Goal: Communication & Community: Answer question/provide support

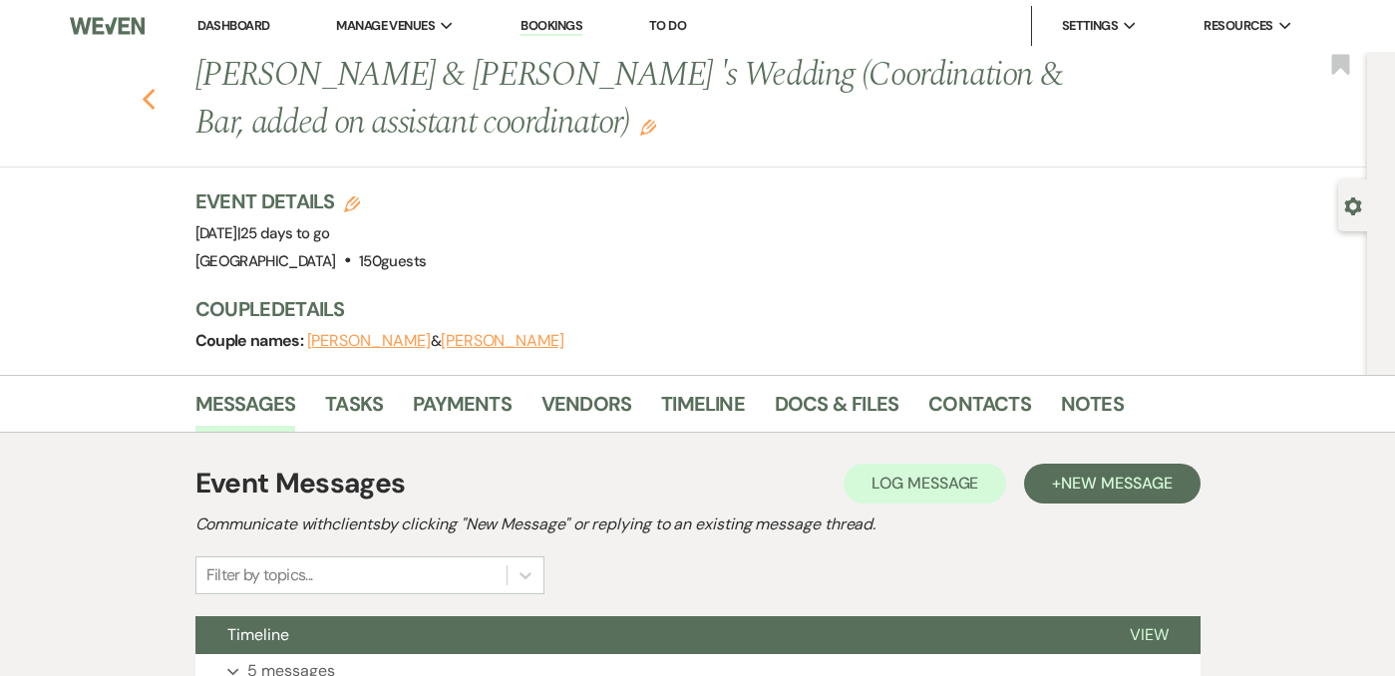
click at [151, 107] on use "button" at bounding box center [148, 100] width 13 height 22
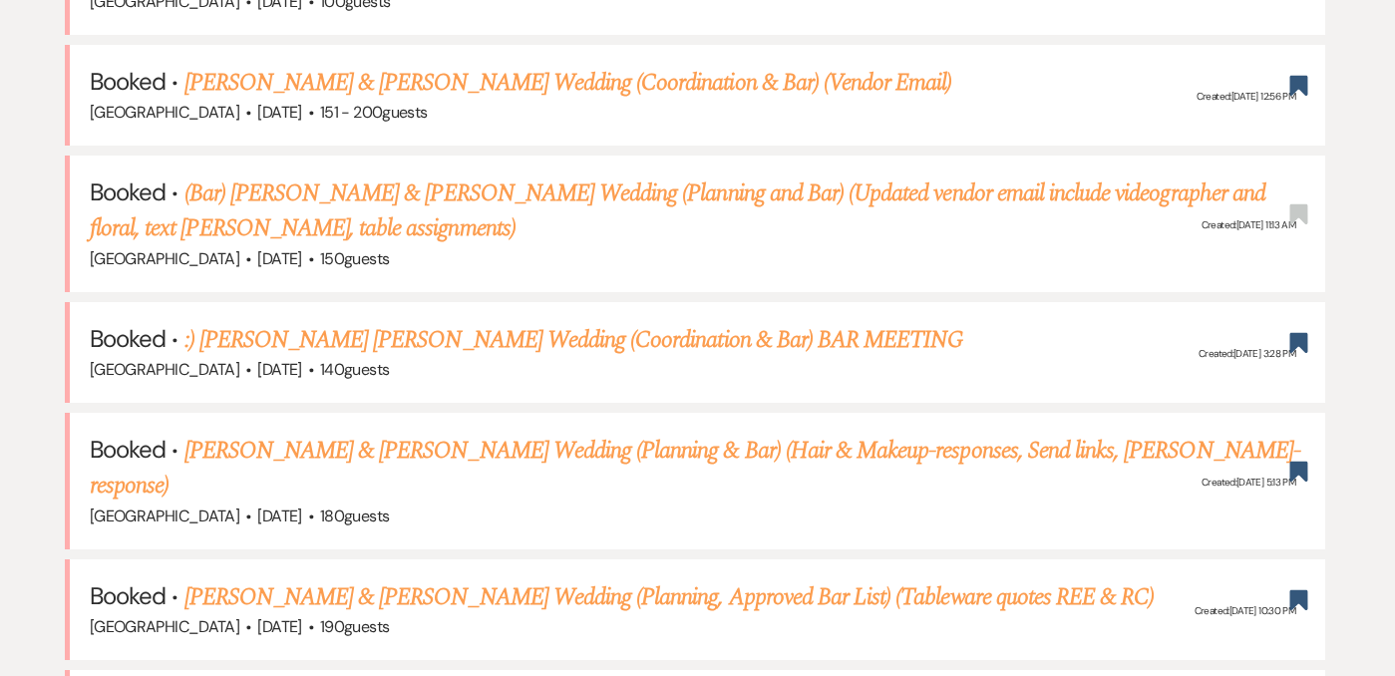
scroll to position [951, 0]
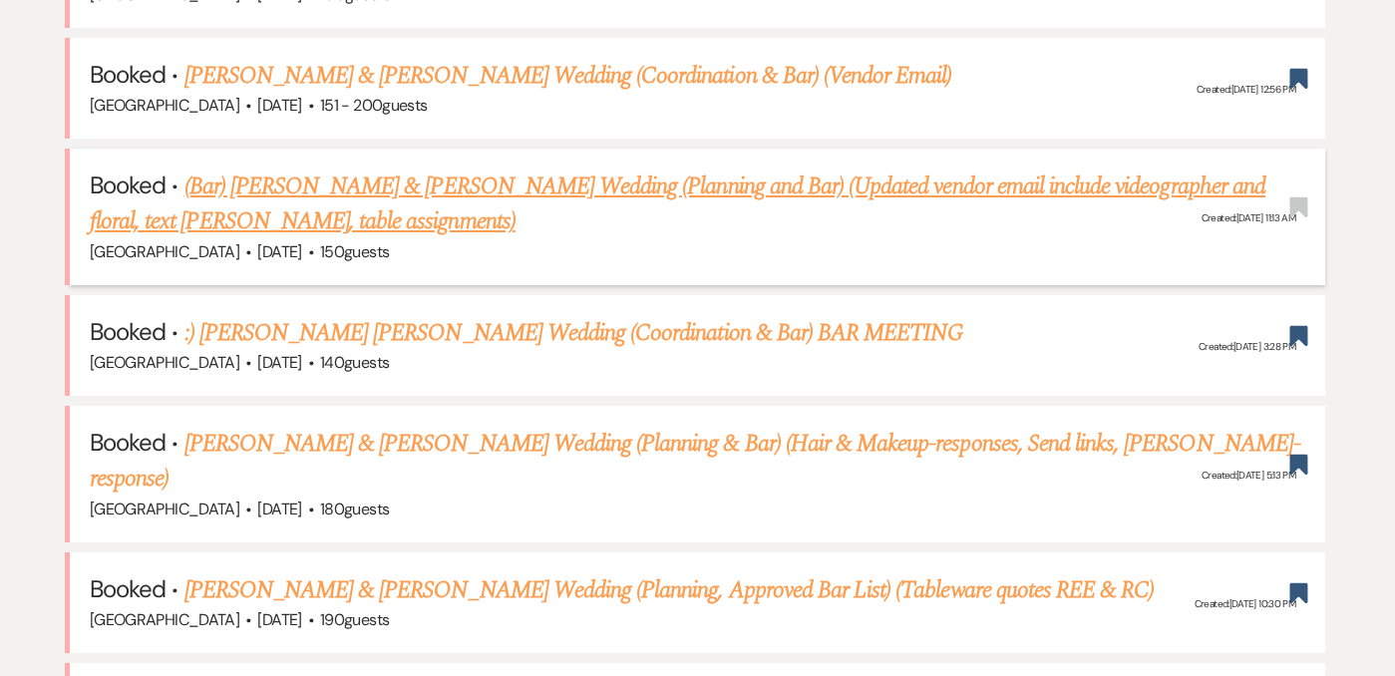
click at [440, 189] on link "(Bar) Tara Doner & T.J. Carguillo's Wedding (Planning and Bar) (Updated vendor …" at bounding box center [678, 205] width 1176 height 72
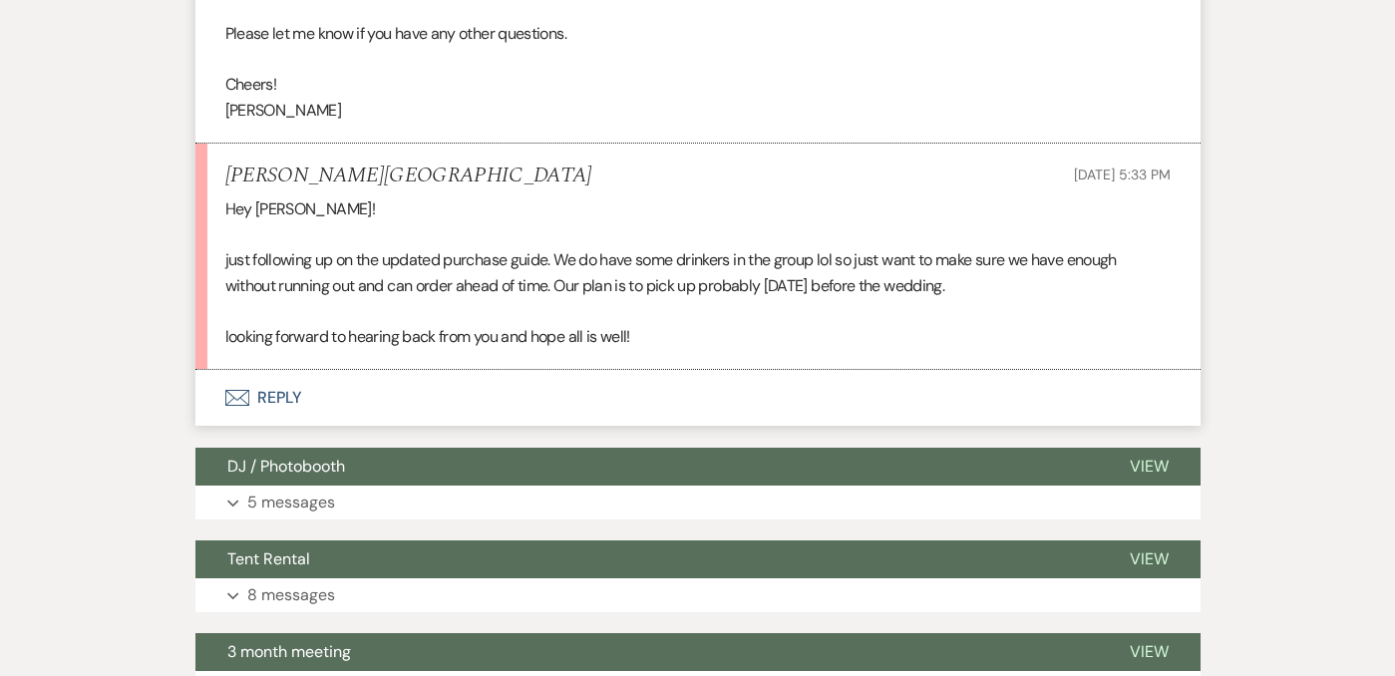
scroll to position [5348, 0]
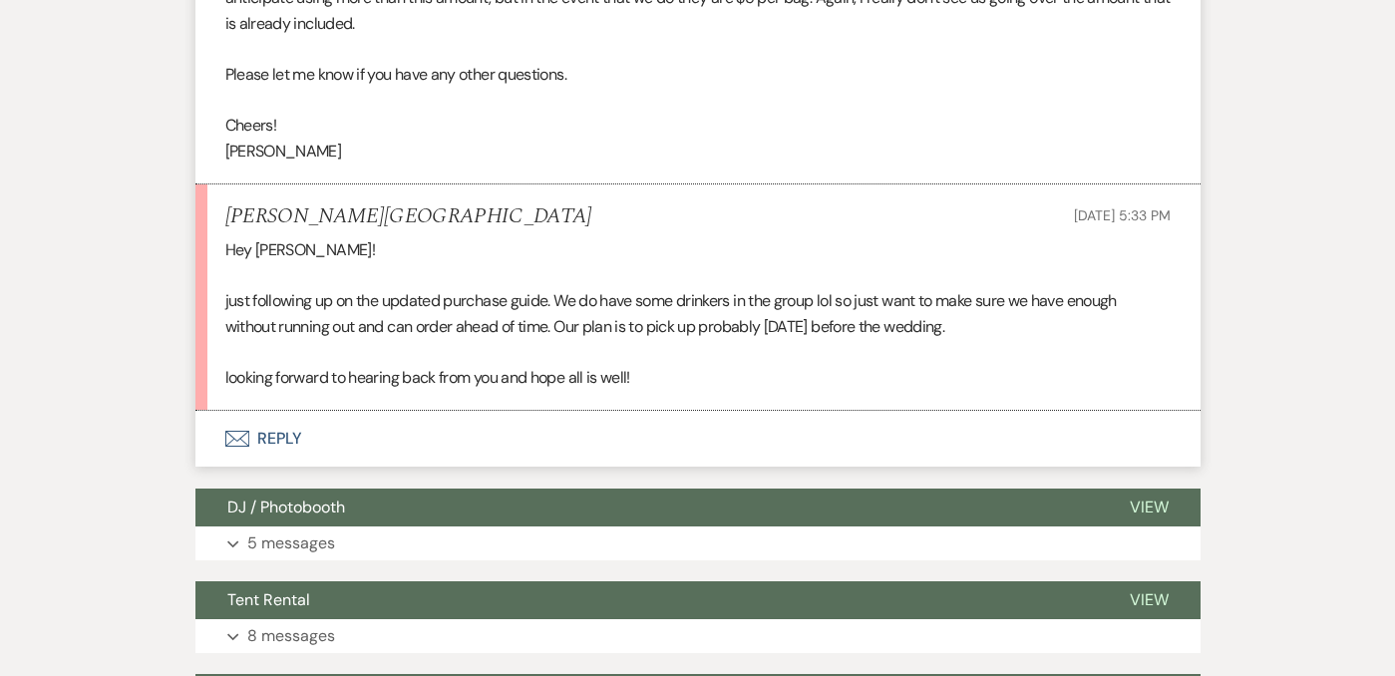
click at [293, 428] on button "Envelope Reply" at bounding box center [697, 439] width 1005 height 56
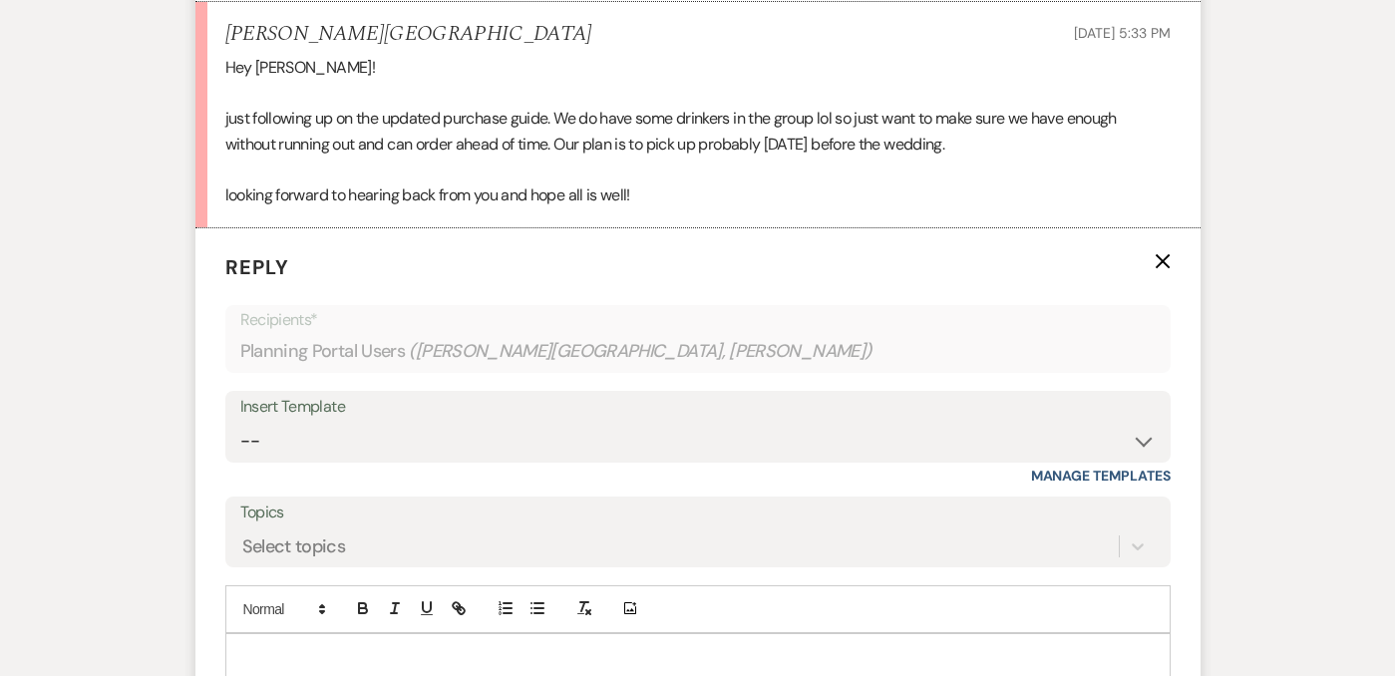
scroll to position [5627, 0]
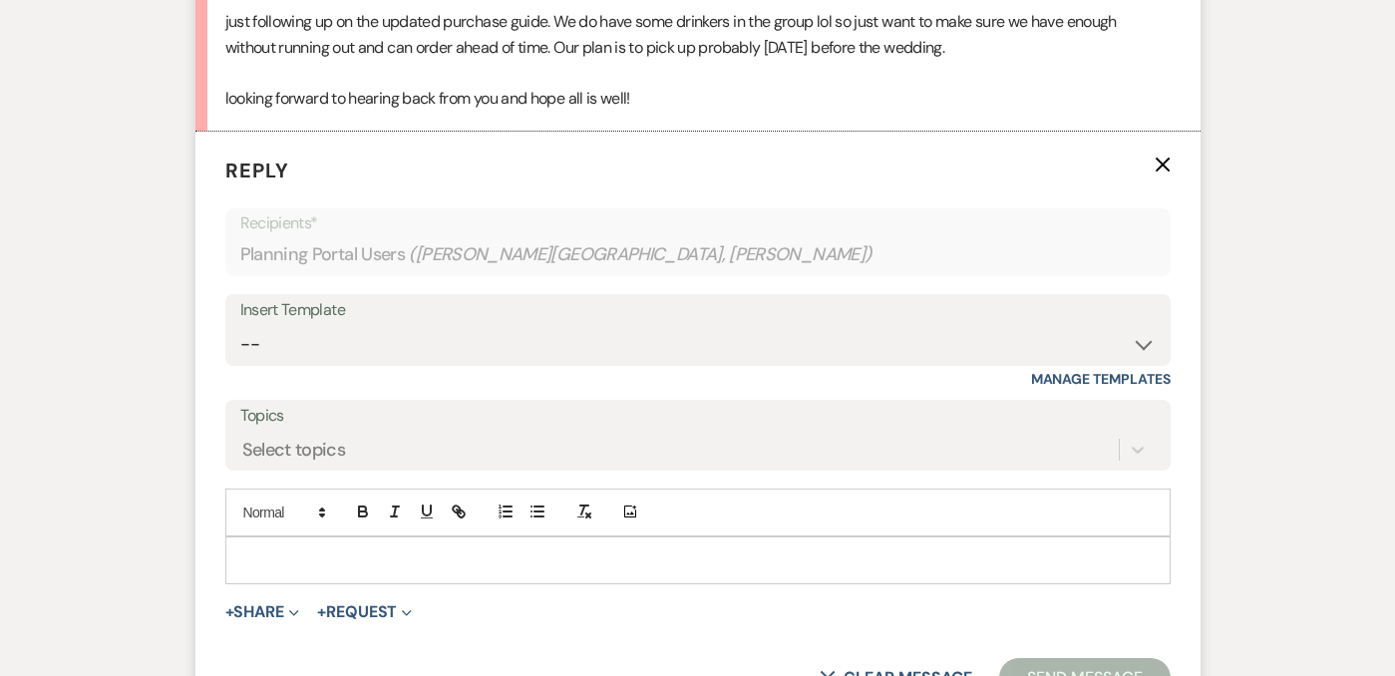
click at [444, 563] on p at bounding box center [698, 561] width 914 height 22
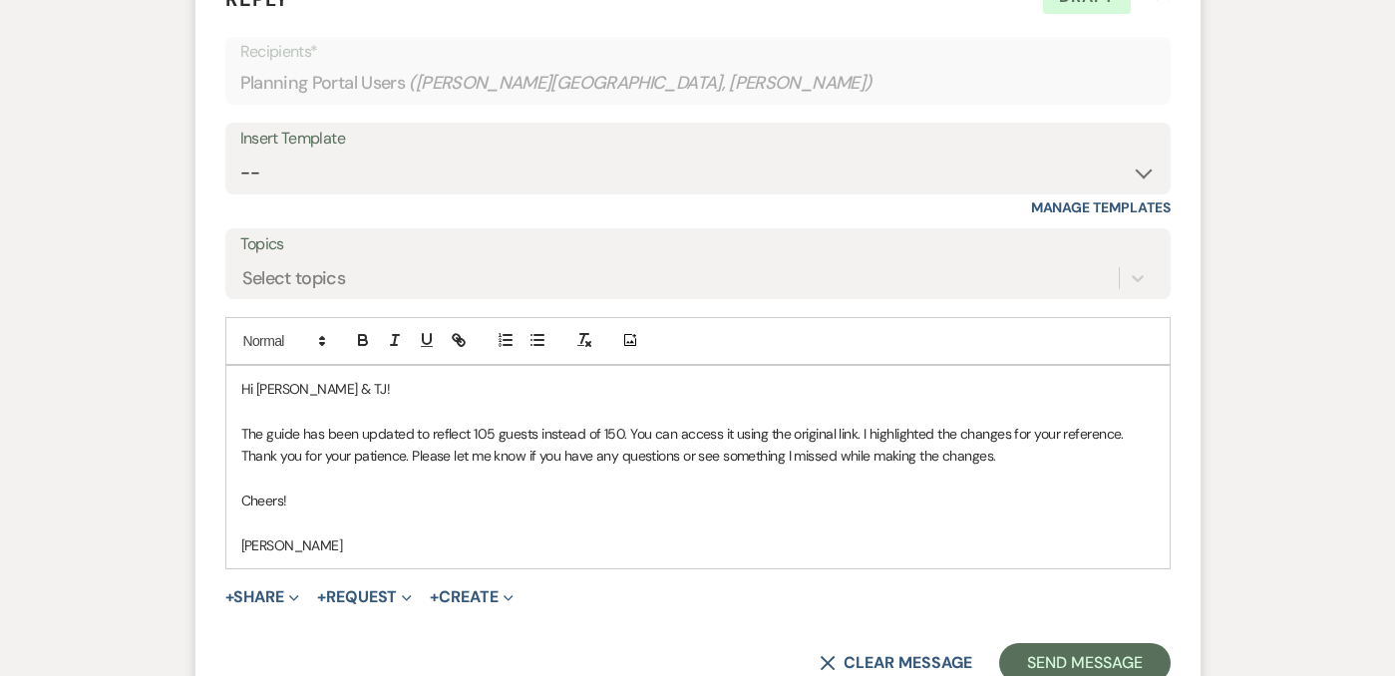
scroll to position [5810, 0]
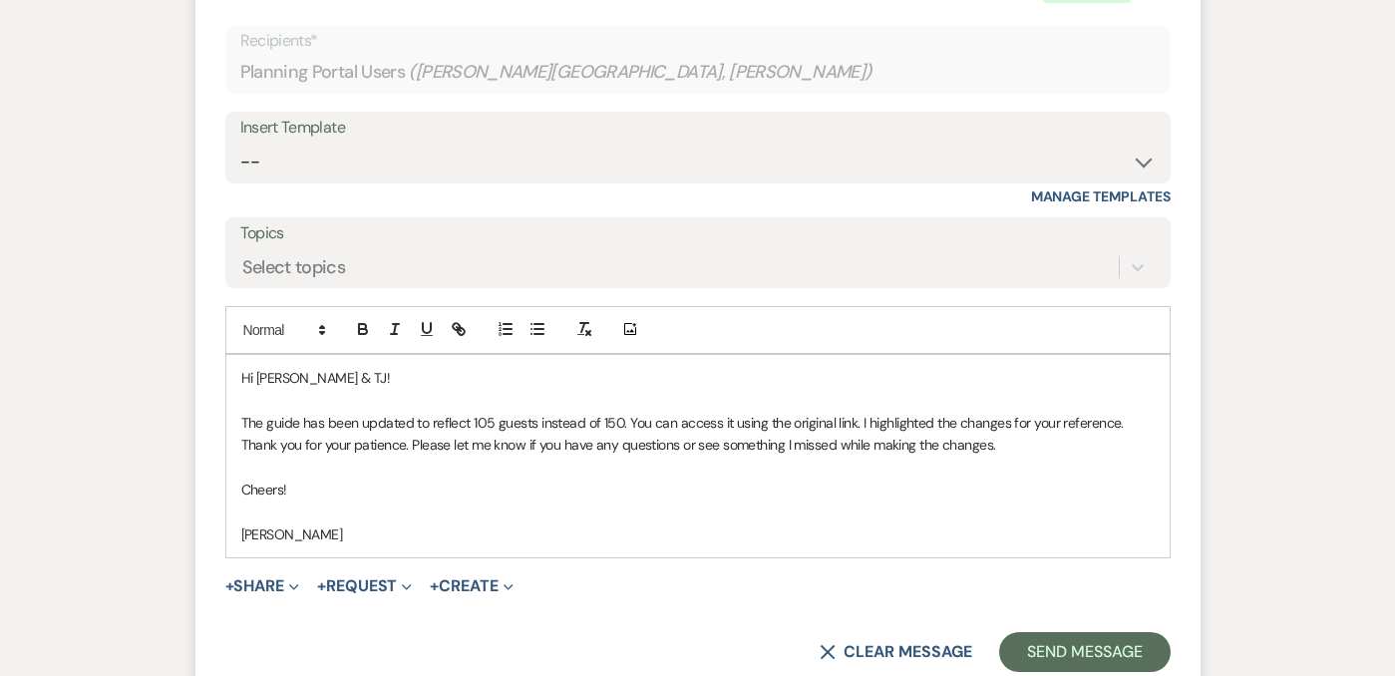
click at [265, 422] on p "The guide has been updated to reflect 105 guests instead of 150. You can access…" at bounding box center [698, 434] width 914 height 45
click at [269, 422] on p "The guide has been updated to reflect 105 guests instead of 150. You can access…" at bounding box center [698, 434] width 914 height 45
click at [388, 424] on p "The purchasing guide (LINK) has been updated to reflect 105 guests instead of 1…" at bounding box center [698, 434] width 914 height 45
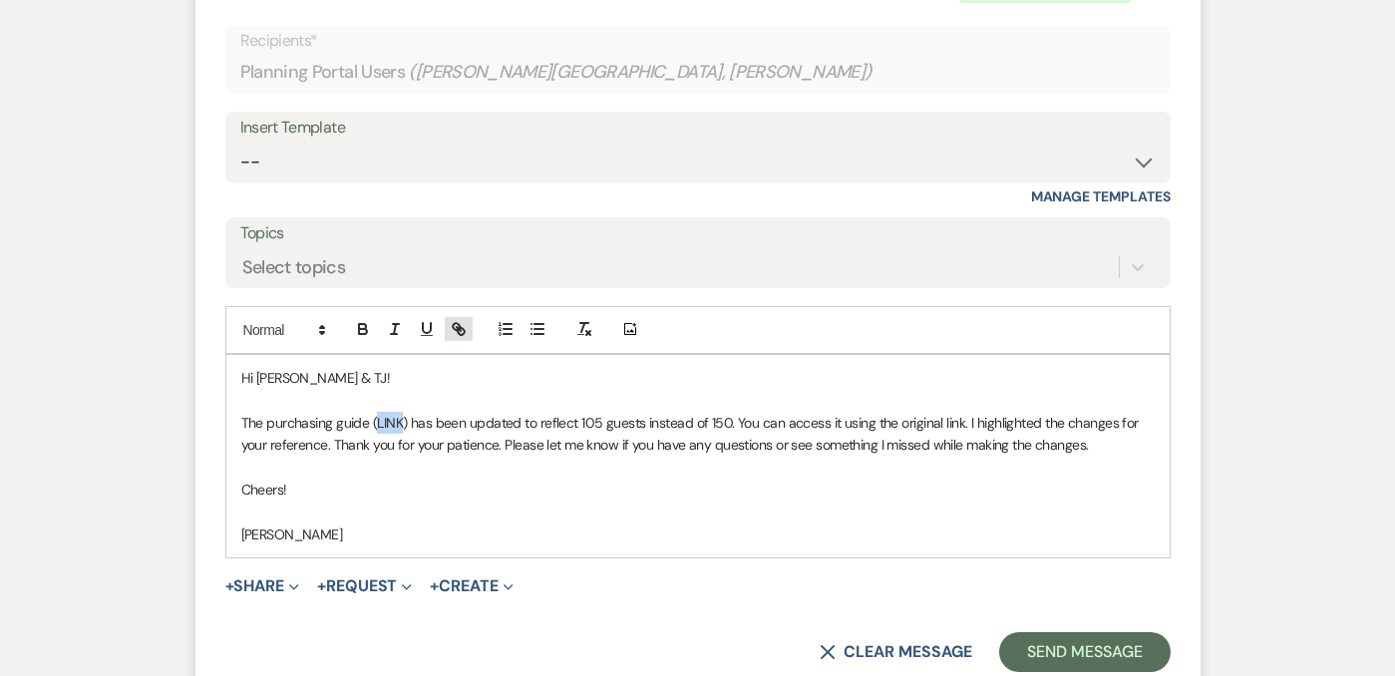
click at [461, 339] on button "button" at bounding box center [459, 329] width 28 height 24
paste input "https://docs.google.com/document/d/18l4pc6MFKRcJq9ZgqiB3q9Q0ksjEZWTB9DIlOCGuAjE…"
type input "https://docs.google.com/document/d/18l4pc6MFKRcJq9ZgqiB3q9Q0ksjEZWTB9DIlOCGuAjE…"
click at [508, 460] on link at bounding box center [505, 461] width 43 height 15
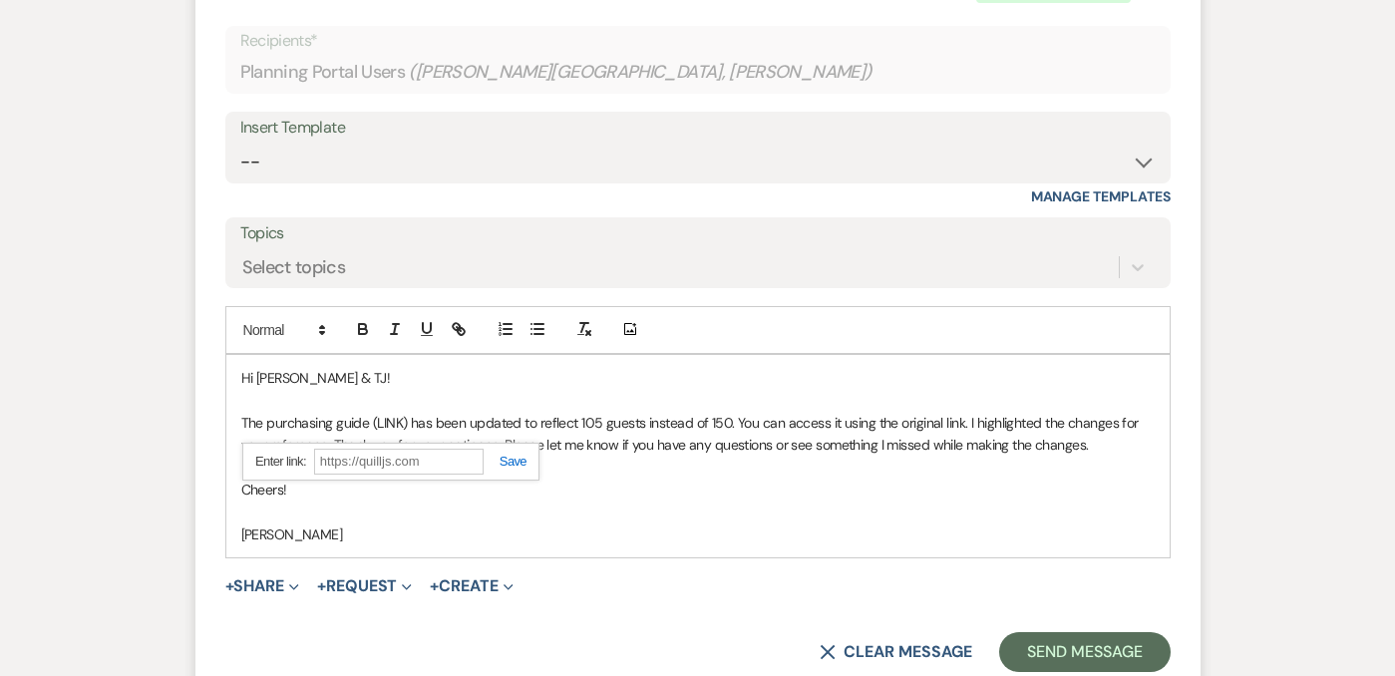
scroll to position [0, 0]
click at [382, 479] on p "Cheers!" at bounding box center [698, 490] width 914 height 22
click at [396, 419] on link "LINK" at bounding box center [390, 423] width 26 height 18
click at [397, 462] on link "https://docs.google.com/document/d/18l4pc6MFKRcJq9ZgqiB3q9Q0ksjEZWTB9DIlOCGuAjE…" at bounding box center [335, 462] width 126 height 26
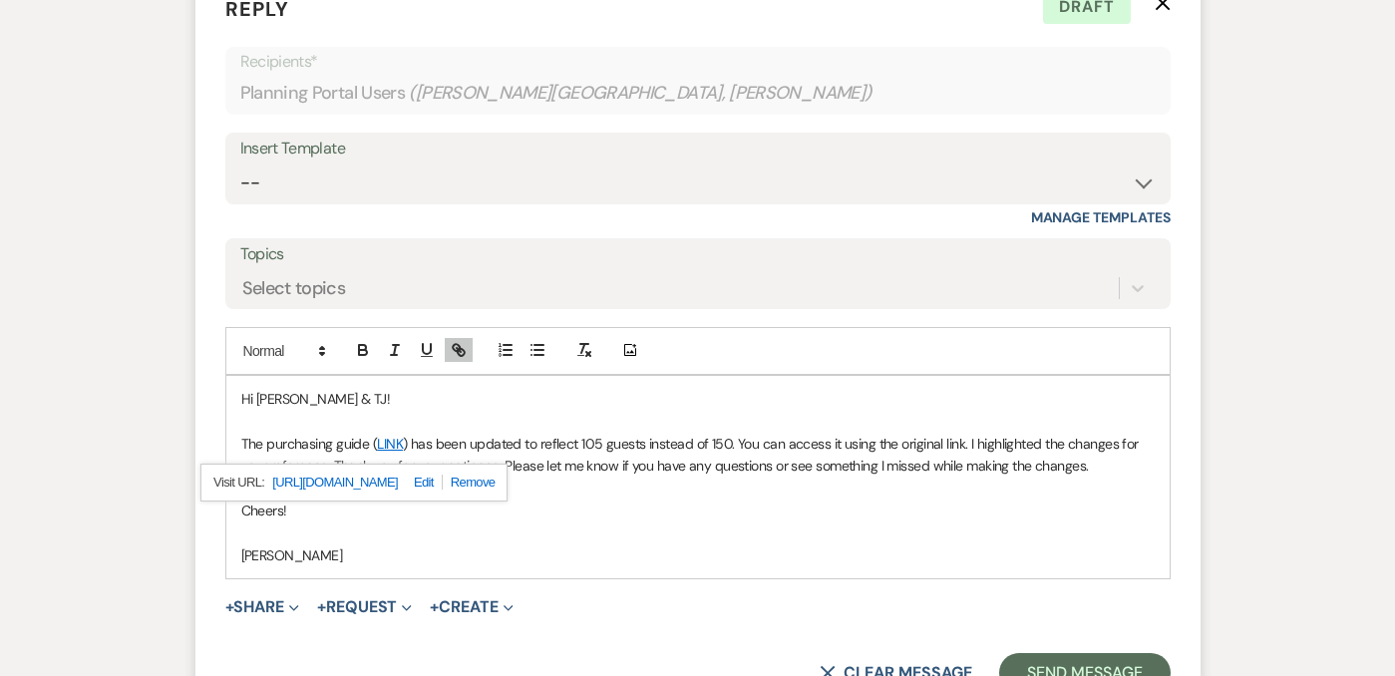
scroll to position [5790, 0]
click at [718, 552] on p "Ashley" at bounding box center [698, 555] width 914 height 22
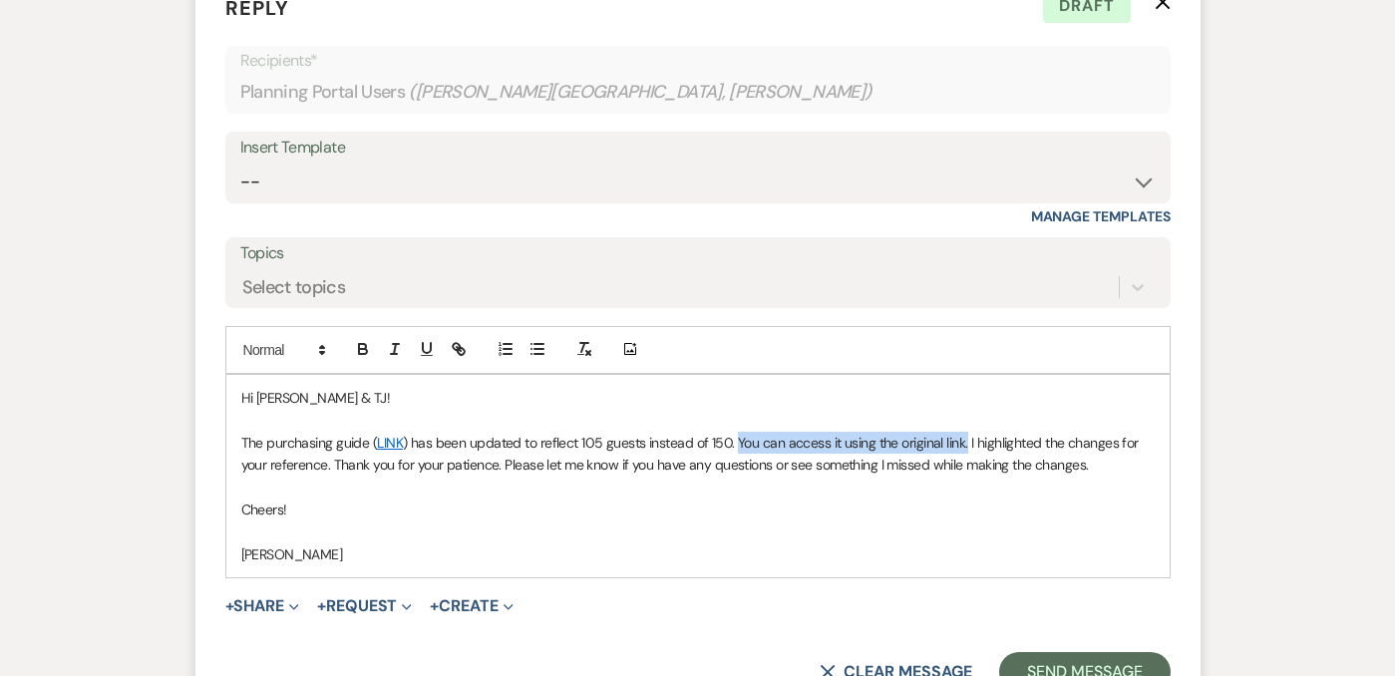
drag, startPoint x: 733, startPoint y: 440, endPoint x: 956, endPoint y: 444, distance: 223.4
click at [960, 445] on p "The purchasing guide ( LINK ) has been updated to reflect 105 guests instead of…" at bounding box center [698, 454] width 914 height 45
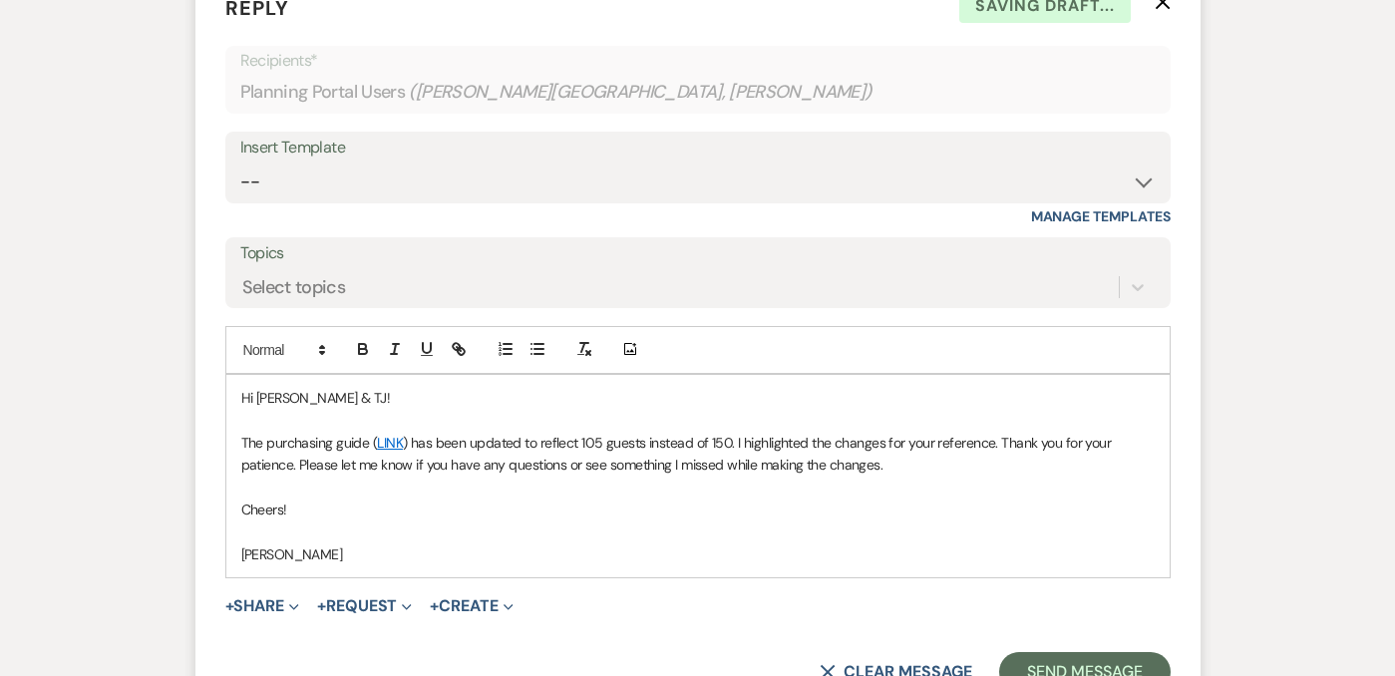
click at [943, 482] on p at bounding box center [698, 487] width 914 height 22
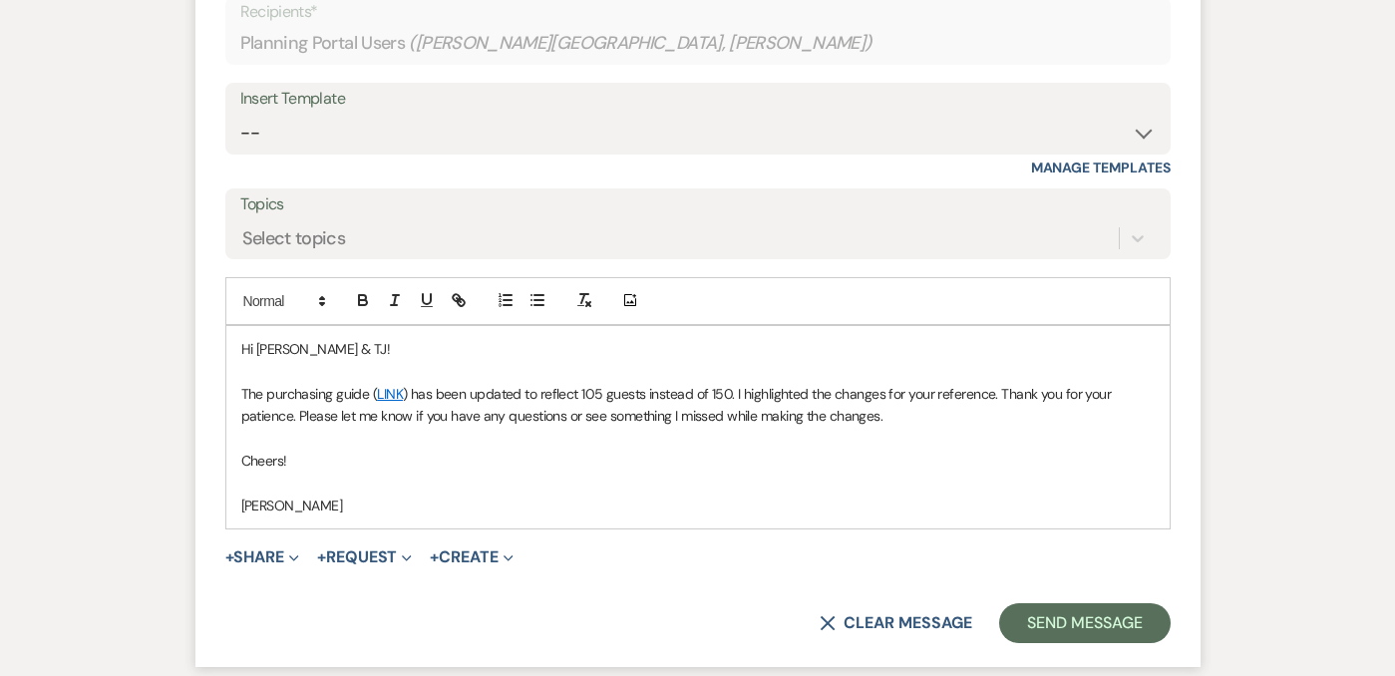
scroll to position [5840, 0]
click at [1099, 629] on button "Send Message" at bounding box center [1084, 622] width 171 height 40
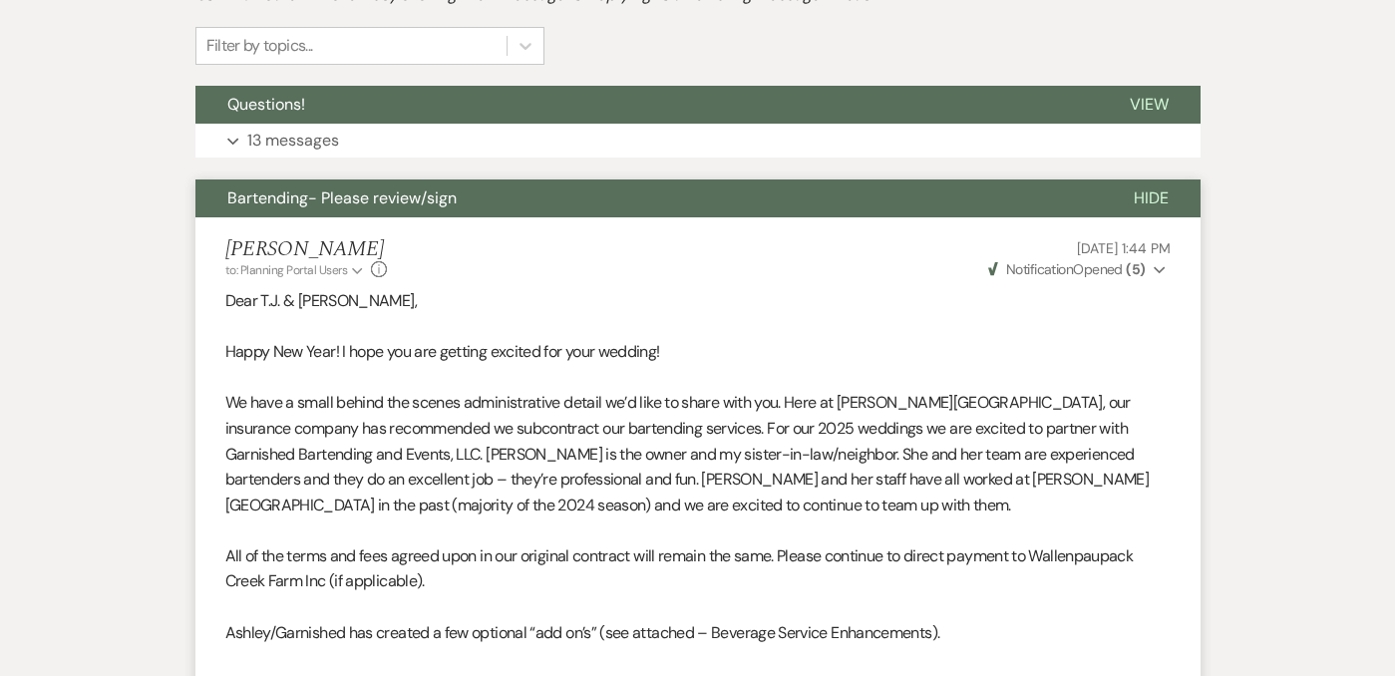
scroll to position [0, 0]
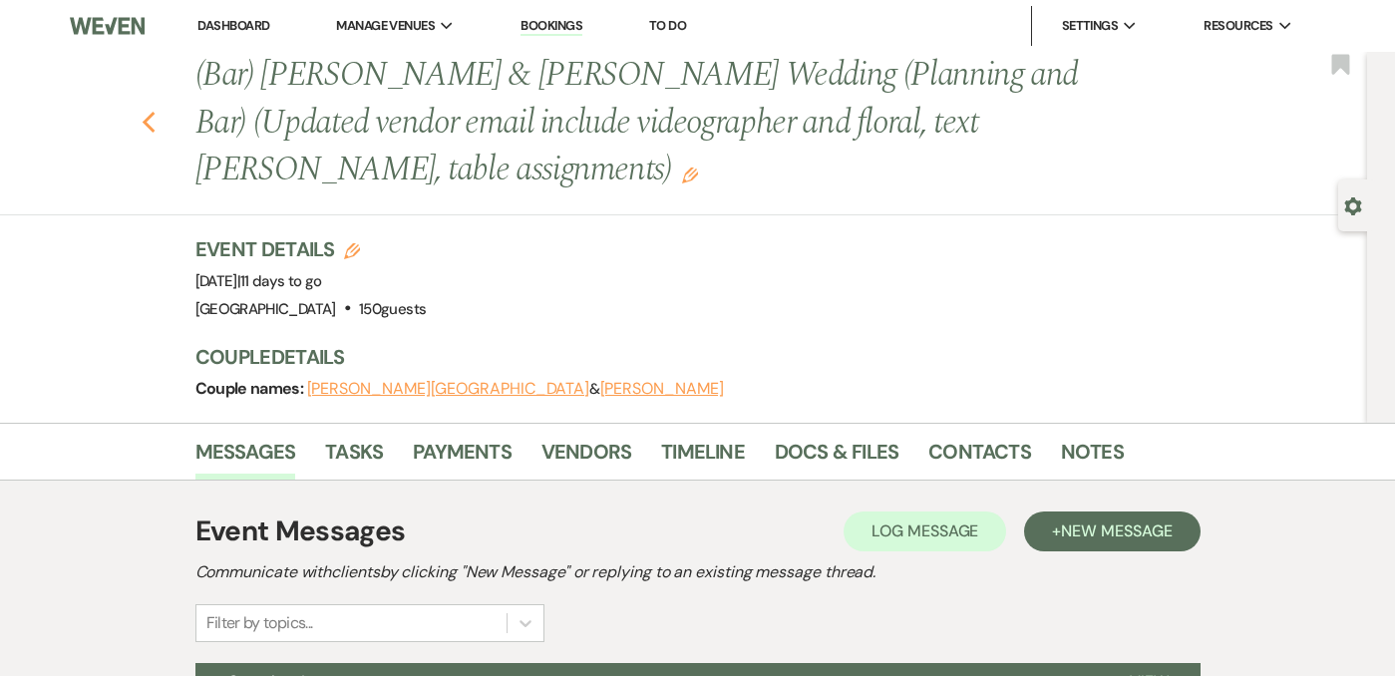
click at [146, 115] on icon "Previous" at bounding box center [149, 123] width 15 height 24
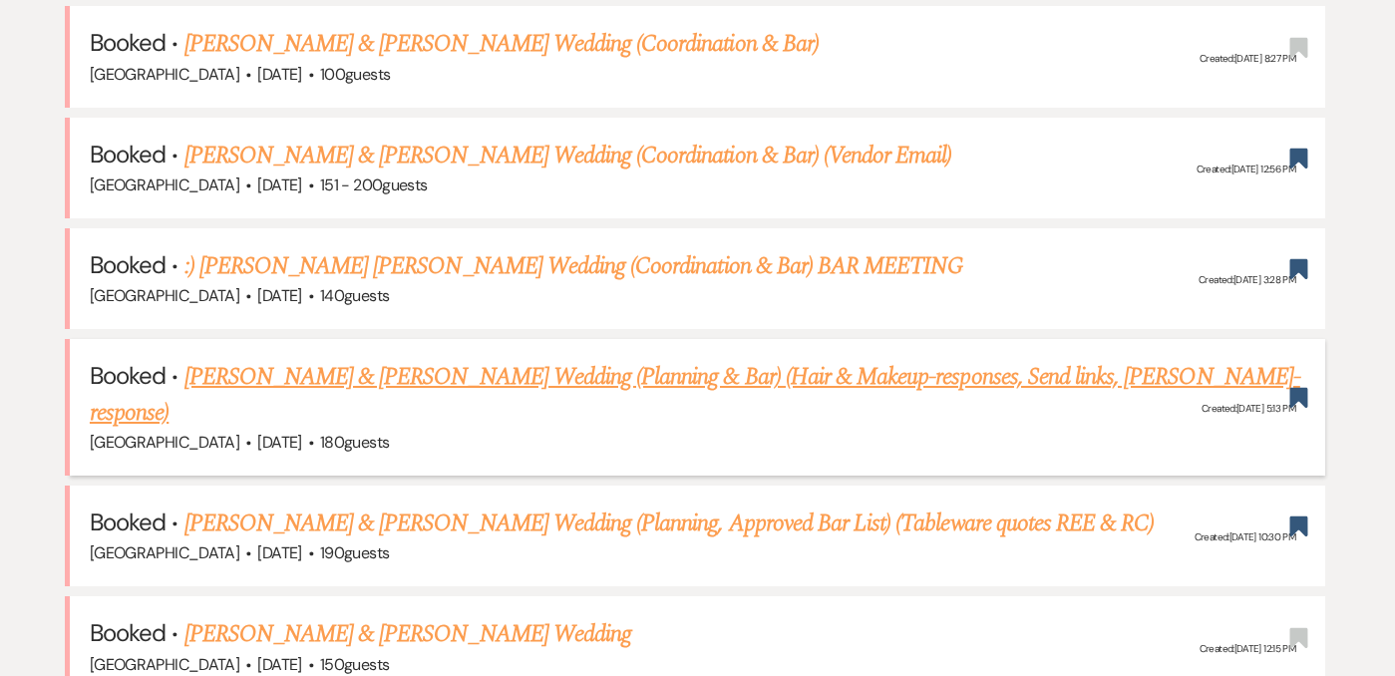
scroll to position [866, 0]
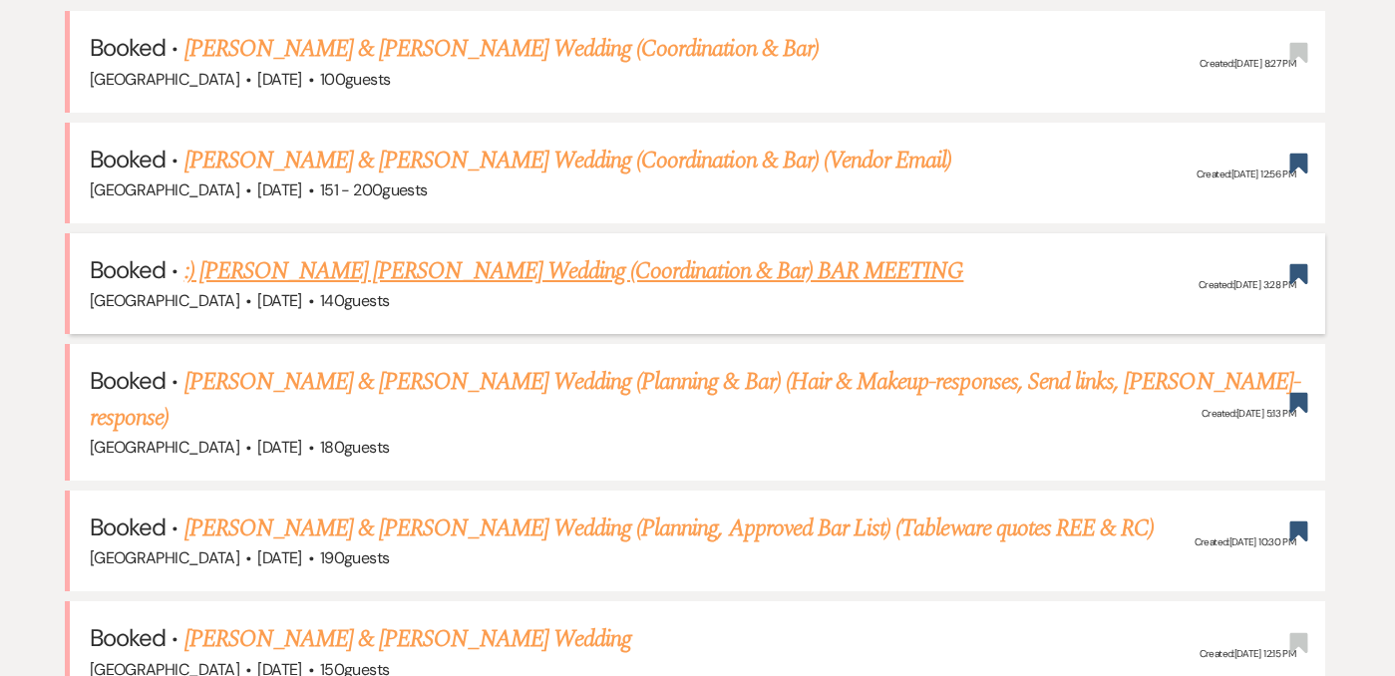
click at [514, 279] on link ":) Sabrina Fiorito Michael Wallin's Wedding (Coordination & Bar) BAR MEETING" at bounding box center [575, 271] width 780 height 36
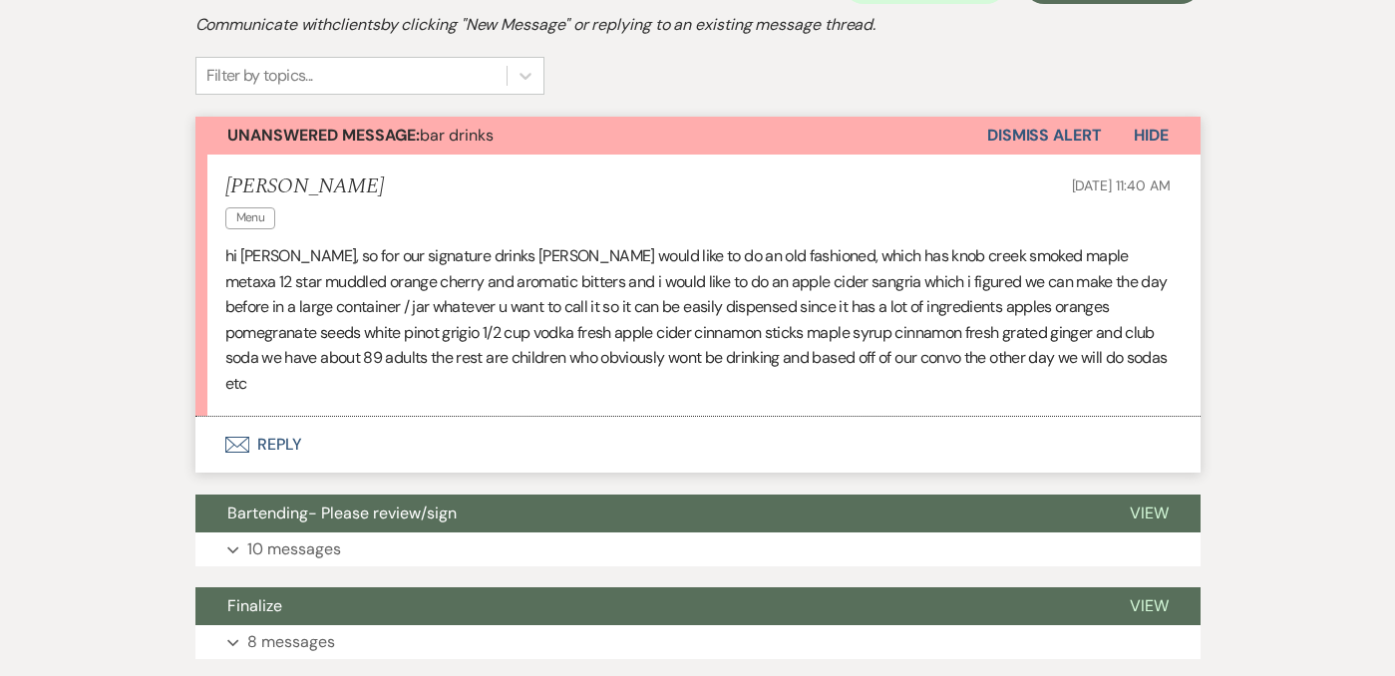
scroll to position [535, 0]
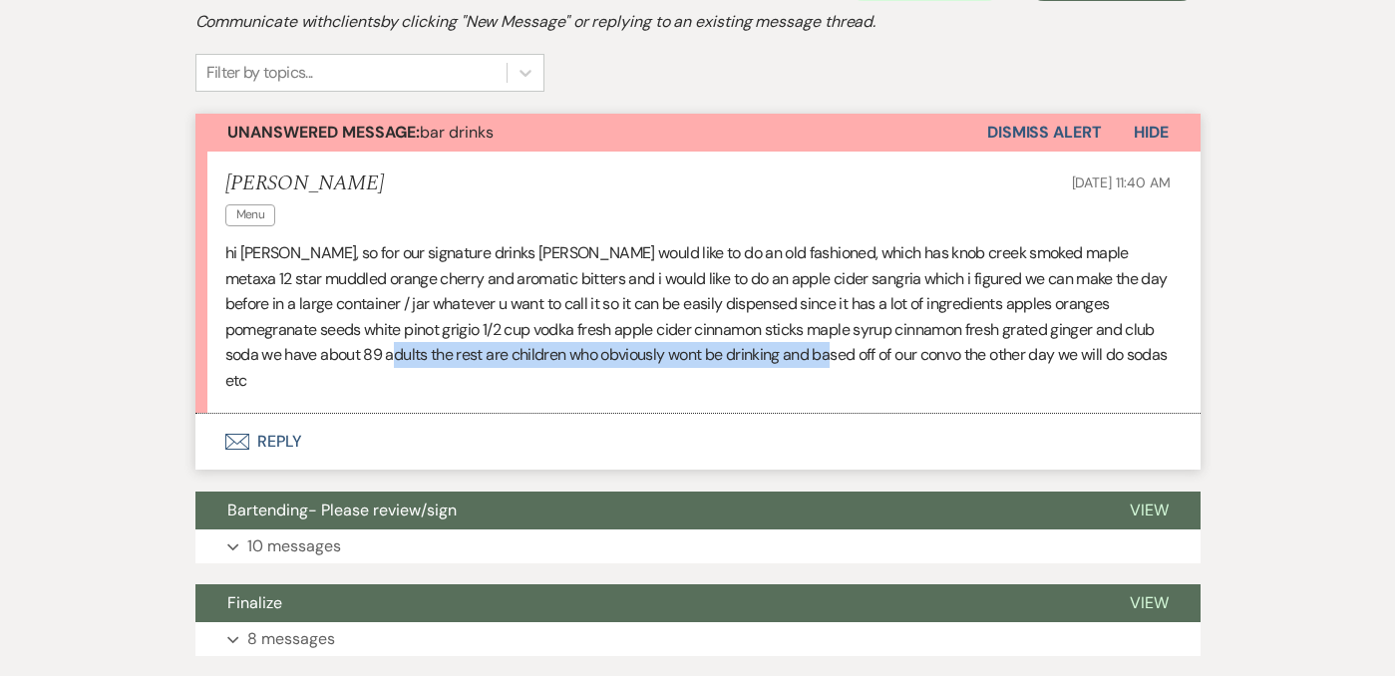
drag, startPoint x: 354, startPoint y: 354, endPoint x: 798, endPoint y: 367, distance: 444.0
click at [798, 367] on p "hi Ashley, so for our signature drinks mike would like to do an old fashioned, …" at bounding box center [698, 317] width 946 height 154
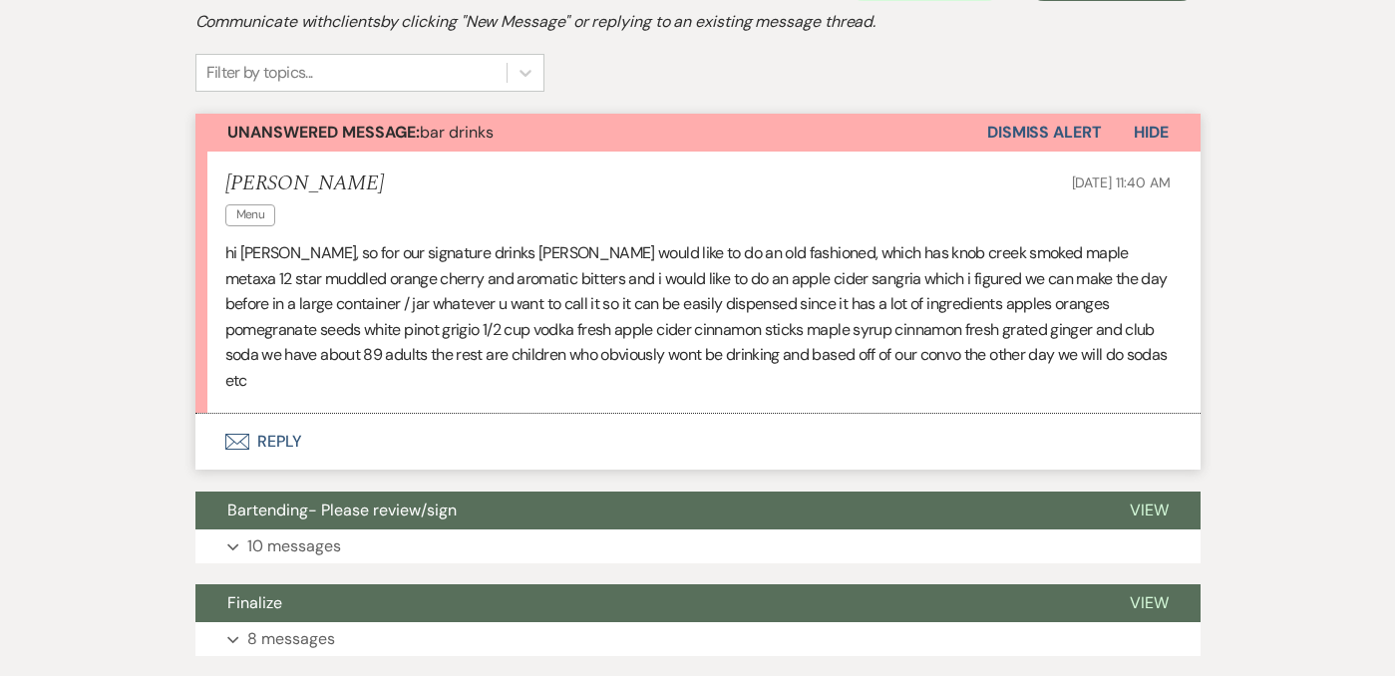
click at [1022, 346] on p "hi Ashley, so for our signature drinks mike would like to do an old fashioned, …" at bounding box center [698, 317] width 946 height 154
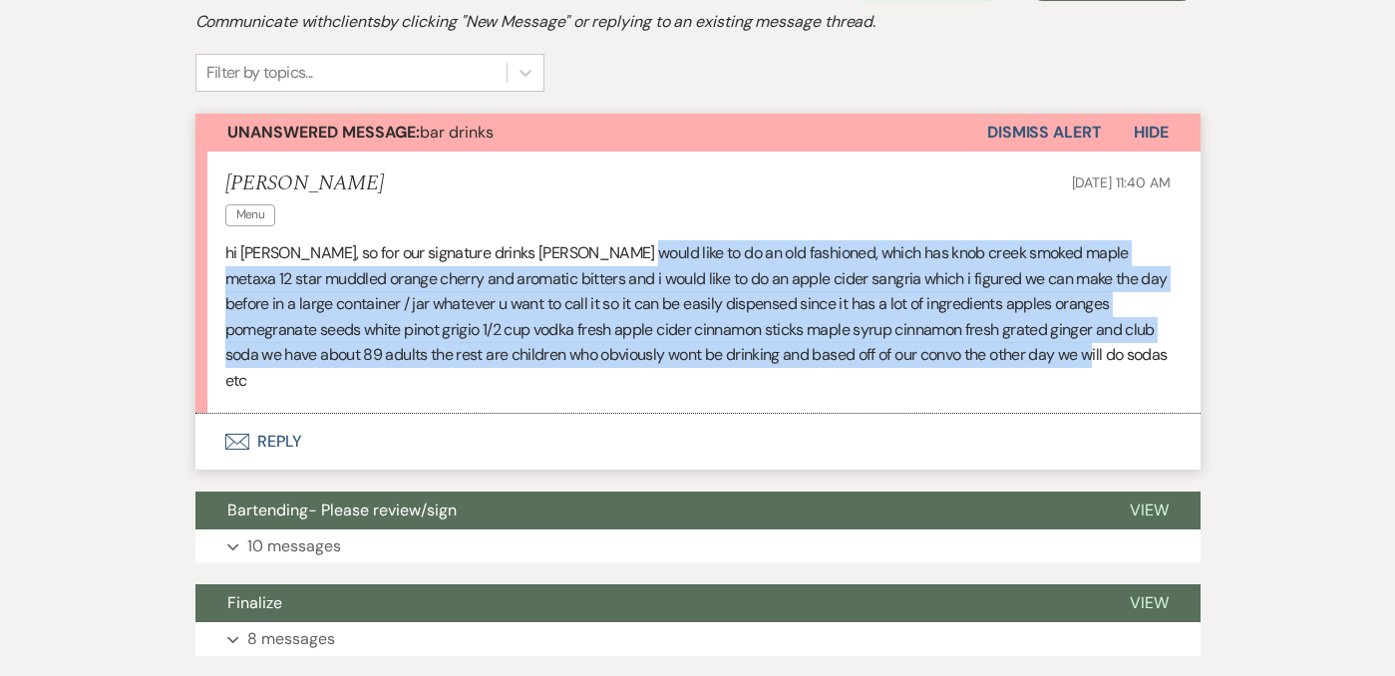
drag, startPoint x: 1093, startPoint y: 355, endPoint x: 609, endPoint y: 255, distance: 493.9
click at [609, 255] on p "hi Ashley, so for our signature drinks mike would like to do an old fashioned, …" at bounding box center [698, 317] width 946 height 154
click at [591, 294] on p "hi Ashley, so for our signature drinks mike would like to do an old fashioned, …" at bounding box center [698, 317] width 946 height 154
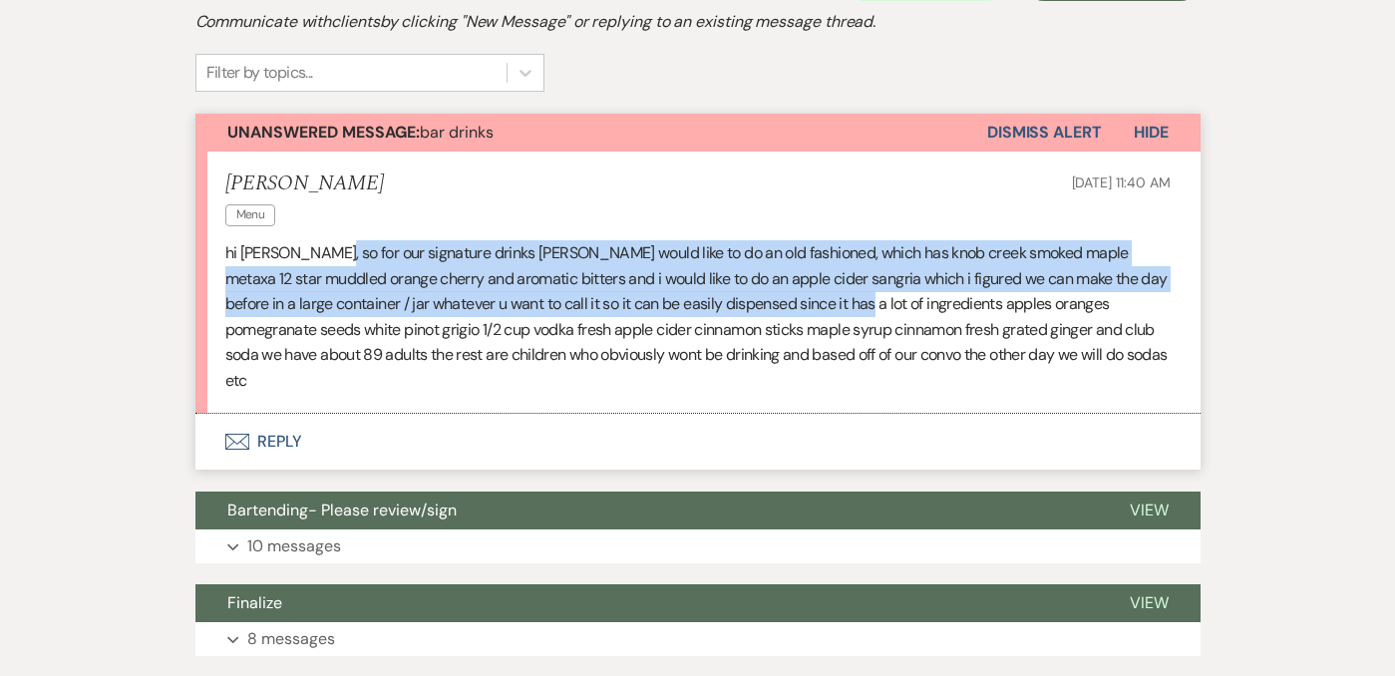
drag, startPoint x: 324, startPoint y: 257, endPoint x: 862, endPoint y: 299, distance: 539.2
click at [862, 299] on p "hi Ashley, so for our signature drinks mike would like to do an old fashioned, …" at bounding box center [698, 317] width 946 height 154
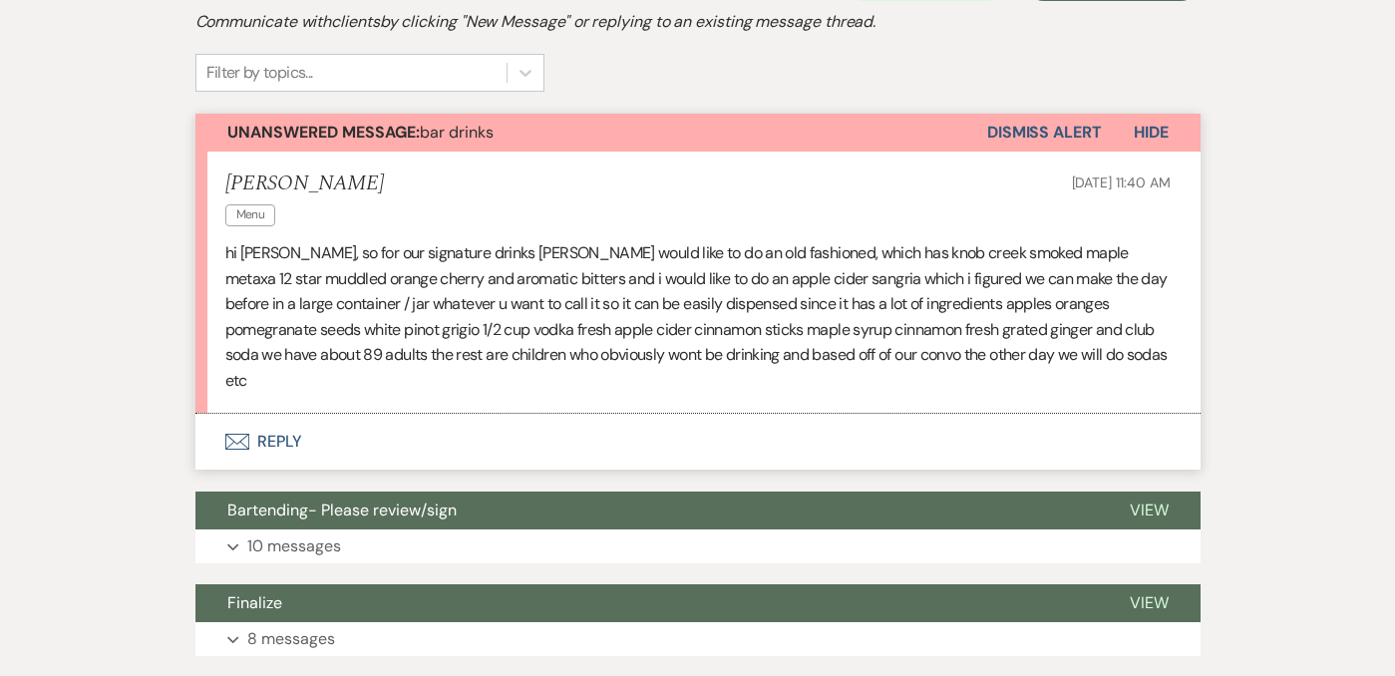
click at [691, 317] on p "hi Ashley, so for our signature drinks mike would like to do an old fashioned, …" at bounding box center [698, 317] width 946 height 154
drag, startPoint x: 691, startPoint y: 317, endPoint x: 1113, endPoint y: 319, distance: 421.9
click at [1114, 319] on p "hi Ashley, so for our signature drinks mike would like to do an old fashioned, …" at bounding box center [698, 317] width 946 height 154
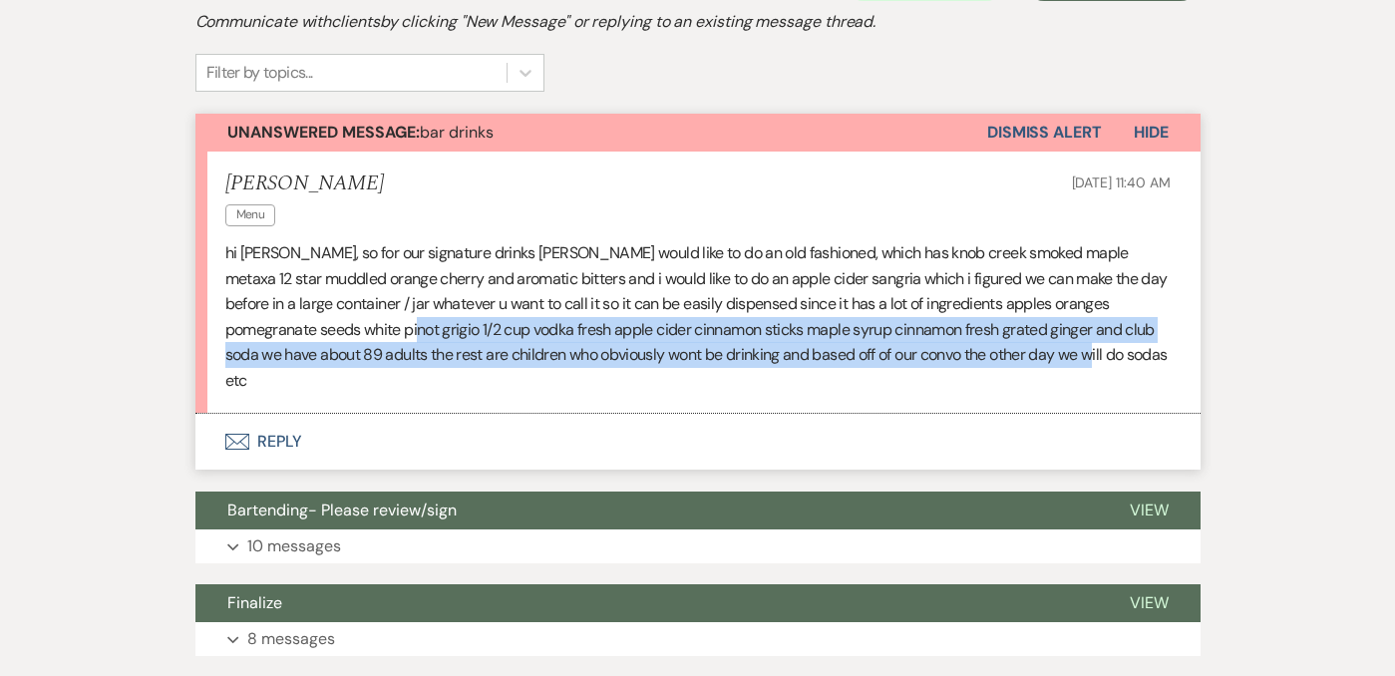
drag, startPoint x: 372, startPoint y: 319, endPoint x: 1045, endPoint y: 378, distance: 675.8
click at [1045, 378] on li "Sabrina Fiorito Menu Sep 04, 2025, 11:40 AM hi Ashley, so for our signature dri…" at bounding box center [697, 283] width 1005 height 263
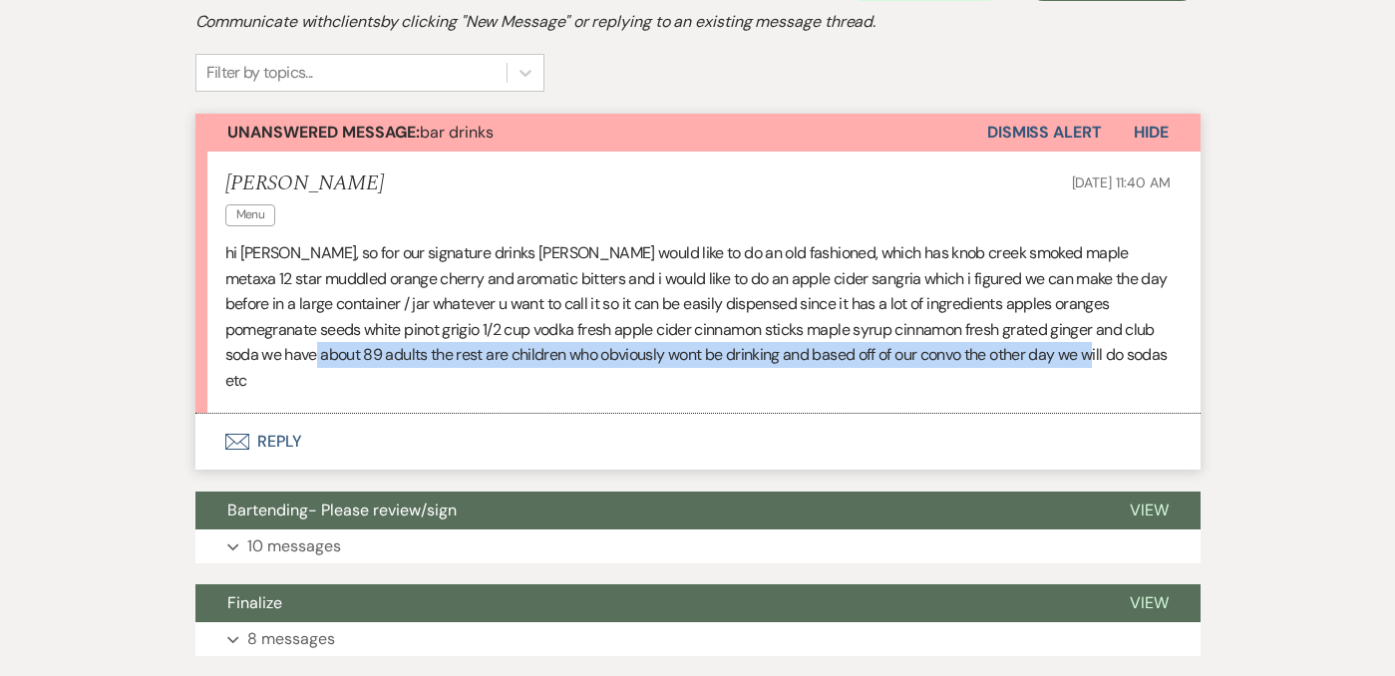
drag, startPoint x: 288, startPoint y: 355, endPoint x: 1119, endPoint y: 365, distance: 830.9
click at [1119, 366] on p "hi Ashley, so for our signature drinks mike would like to do an old fashioned, …" at bounding box center [698, 317] width 946 height 154
click at [1119, 365] on p "hi Ashley, so for our signature drinks mike would like to do an old fashioned, …" at bounding box center [698, 317] width 946 height 154
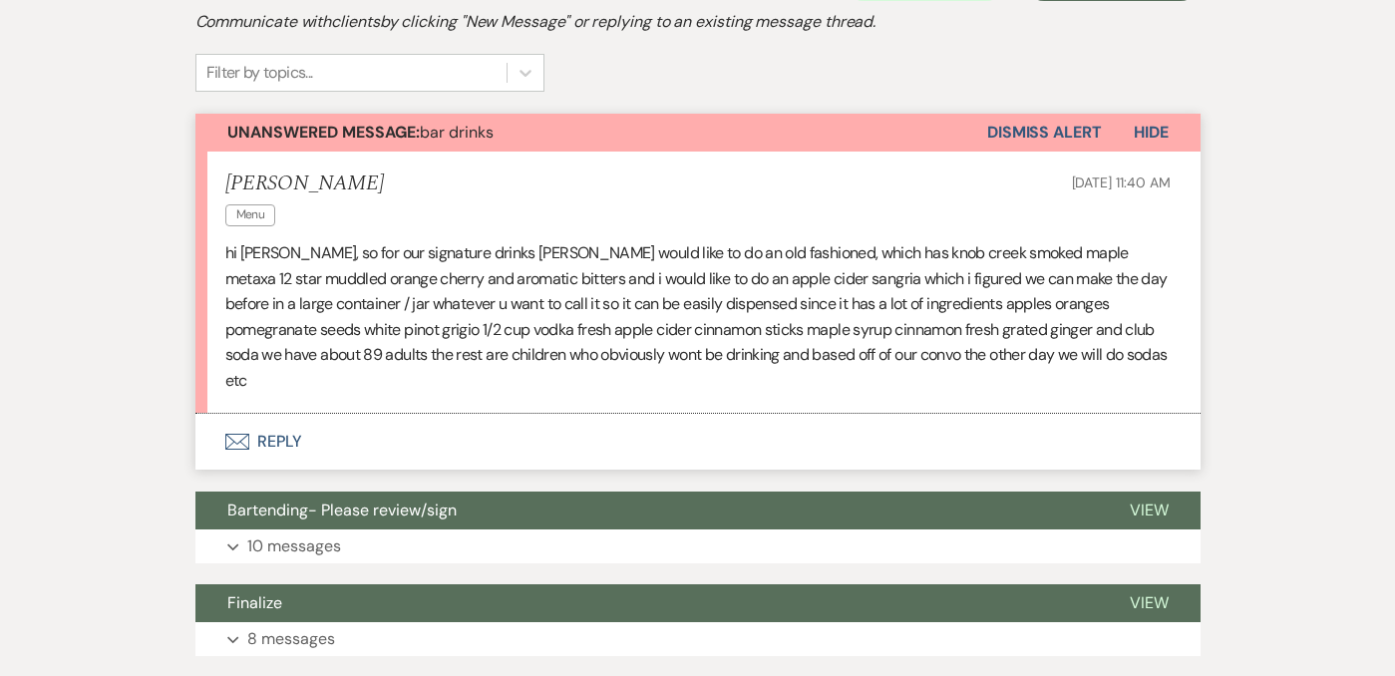
drag, startPoint x: 1091, startPoint y: 360, endPoint x: 888, endPoint y: 225, distance: 244.0
click at [888, 225] on li "Sabrina Fiorito Menu Sep 04, 2025, 11:40 AM hi Ashley, so for our signature dri…" at bounding box center [697, 283] width 1005 height 263
click at [900, 307] on p "hi Ashley, so for our signature drinks mike would like to do an old fashioned, …" at bounding box center [698, 317] width 946 height 154
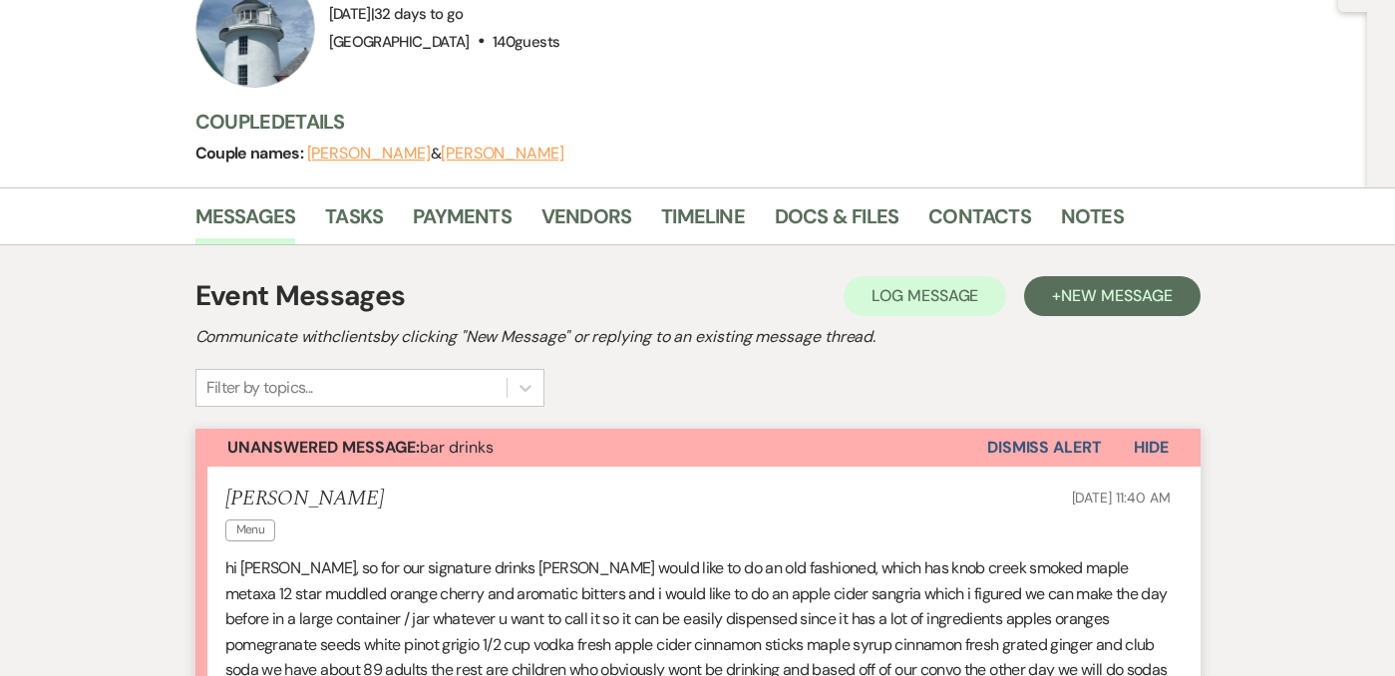
scroll to position [413, 0]
